Goal: Transaction & Acquisition: Purchase product/service

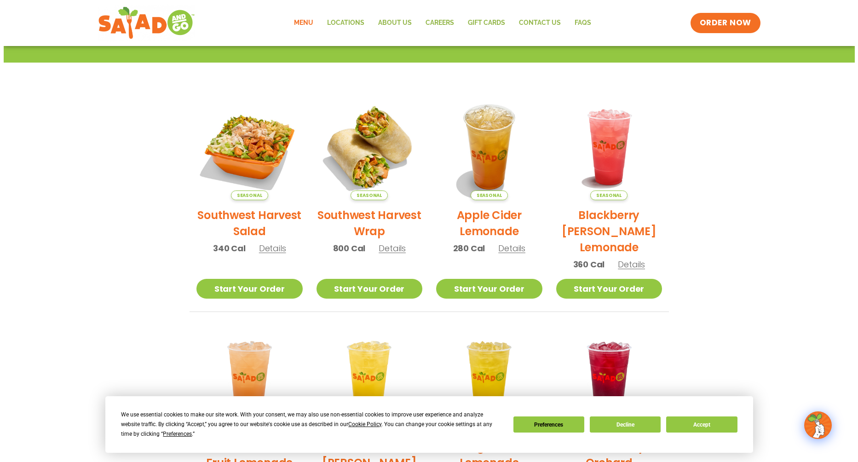
scroll to position [92, 0]
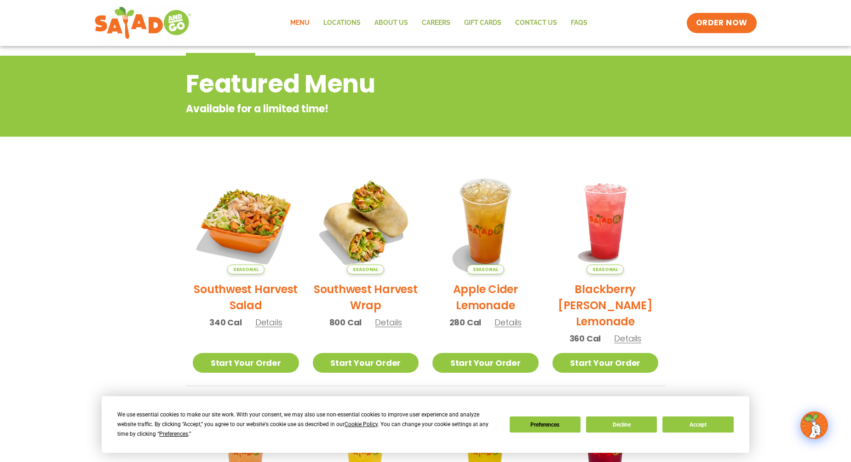
click at [248, 226] on img at bounding box center [246, 221] width 106 height 106
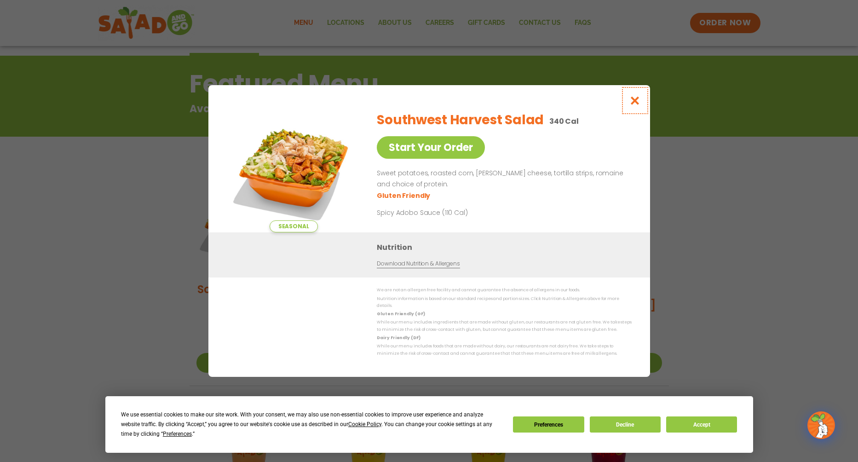
click at [637, 101] on icon "Close modal" at bounding box center [634, 101] width 11 height 10
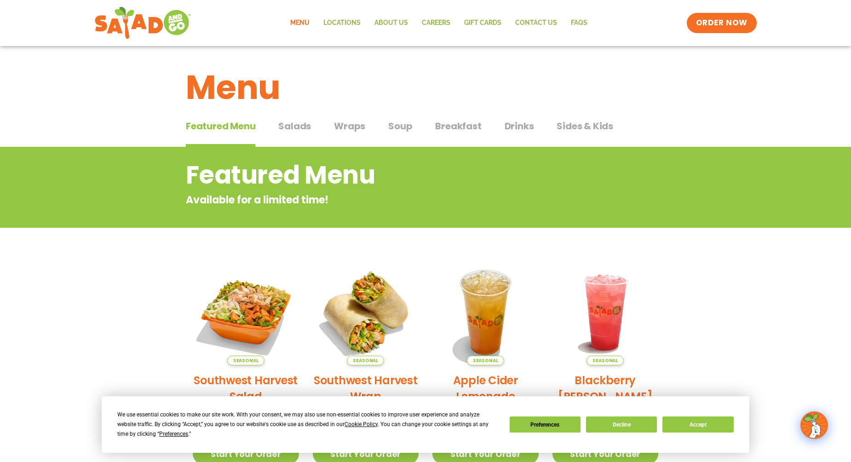
scroll to position [0, 0]
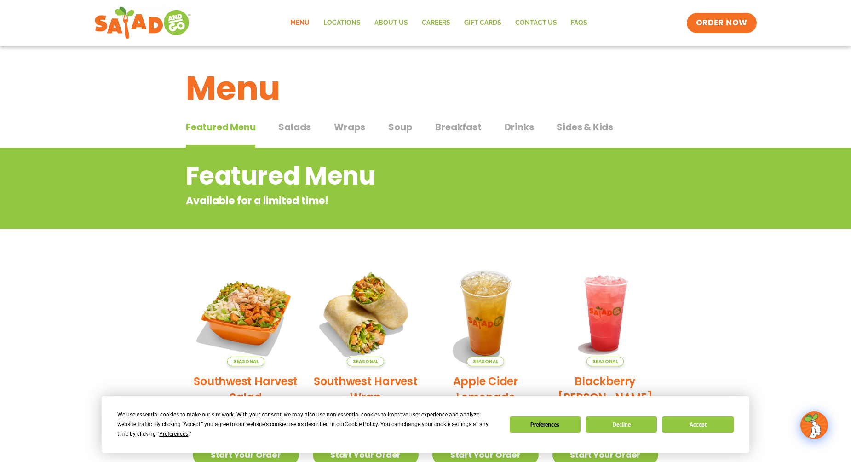
click at [295, 125] on span "Salads" at bounding box center [294, 127] width 33 height 14
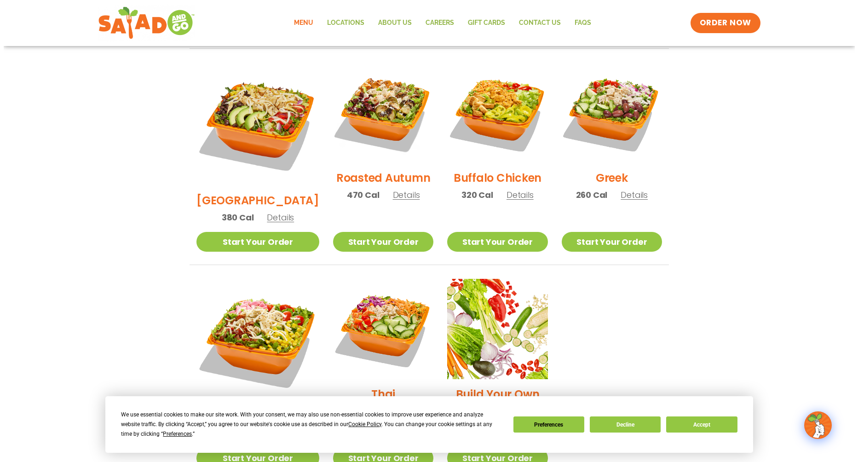
scroll to position [552, 0]
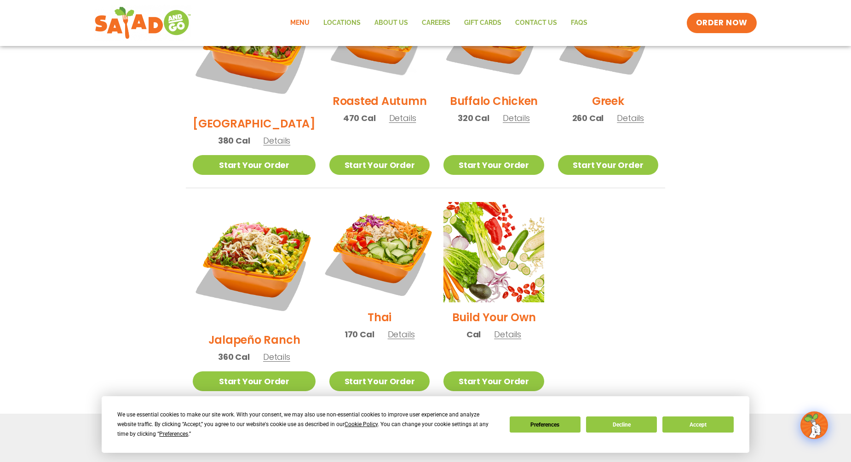
click at [375, 212] on img at bounding box center [380, 252] width 118 height 118
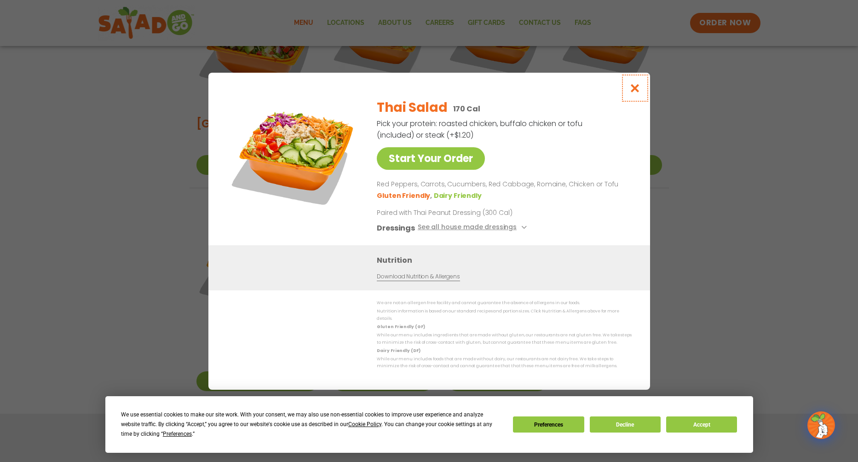
click at [635, 93] on icon "Close modal" at bounding box center [634, 88] width 11 height 10
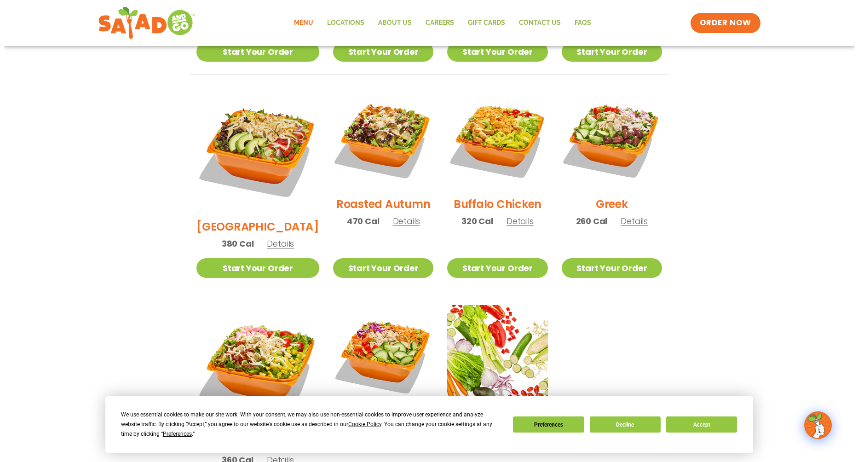
scroll to position [444, 0]
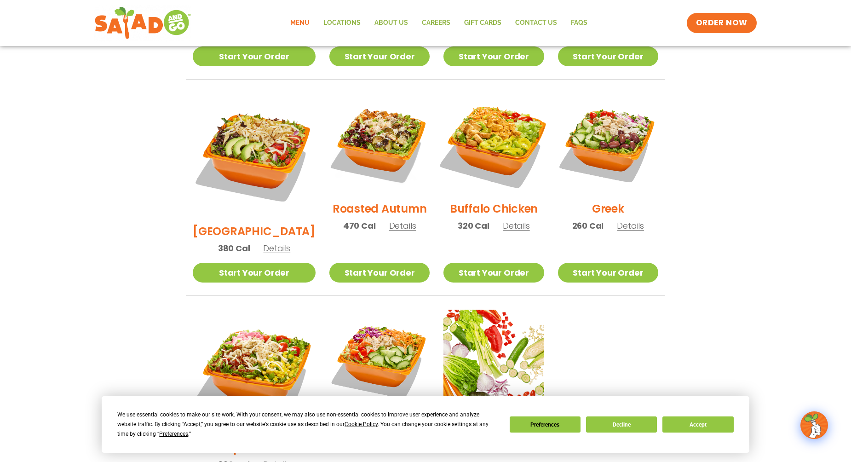
click at [488, 133] on img at bounding box center [494, 144] width 118 height 118
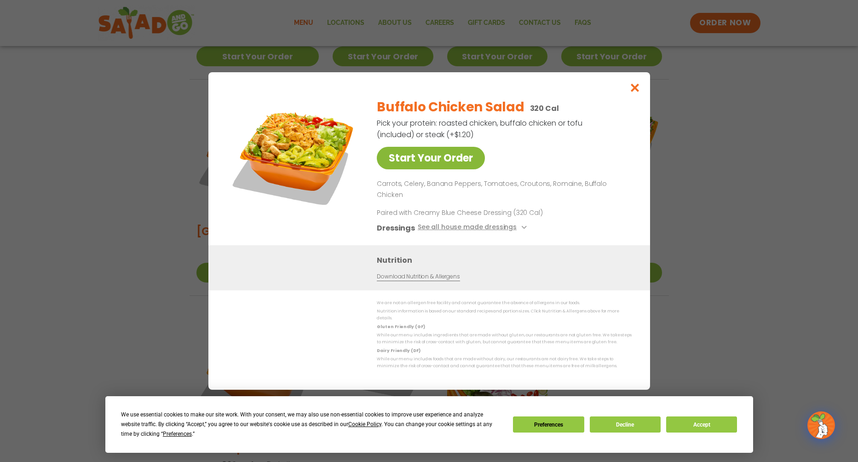
click at [454, 166] on link "Start Your Order" at bounding box center [431, 158] width 108 height 23
